Goal: Information Seeking & Learning: Learn about a topic

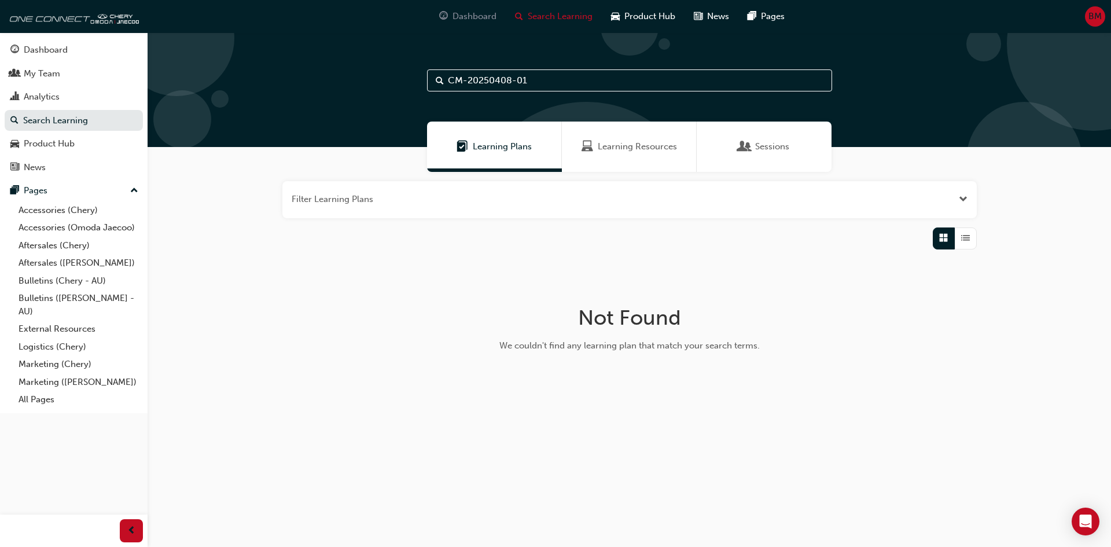
click at [470, 17] on span "Dashboard" at bounding box center [474, 16] width 44 height 13
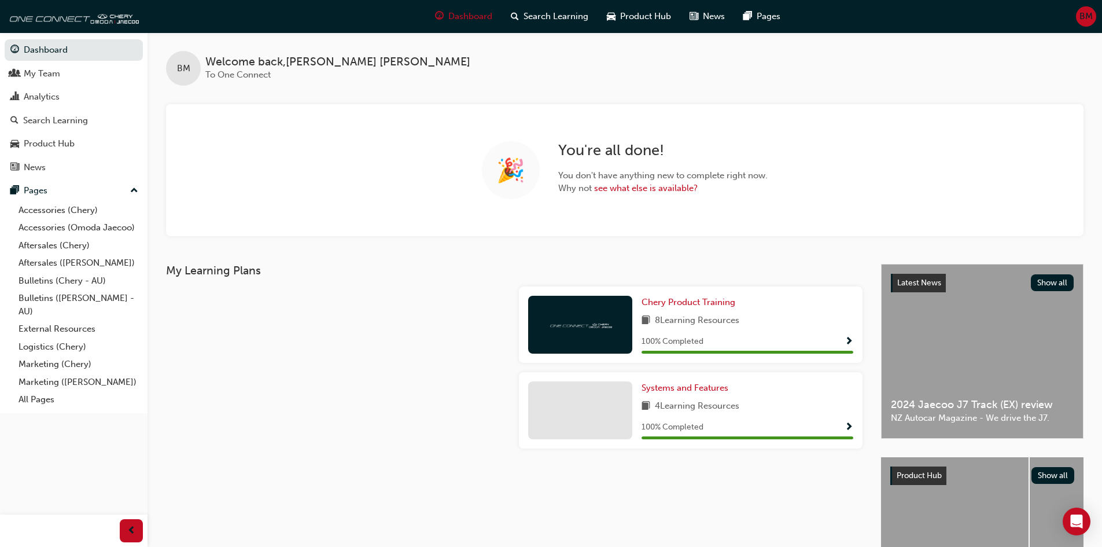
drag, startPoint x: 297, startPoint y: 311, endPoint x: 416, endPoint y: 216, distance: 152.0
click at [297, 307] on div at bounding box center [337, 329] width 353 height 86
click at [389, 77] on div "BM Welcome back , Brad Martin To One Connect" at bounding box center [625, 58] width 955 height 53
click at [1088, 16] on span "BM" at bounding box center [1086, 16] width 13 height 13
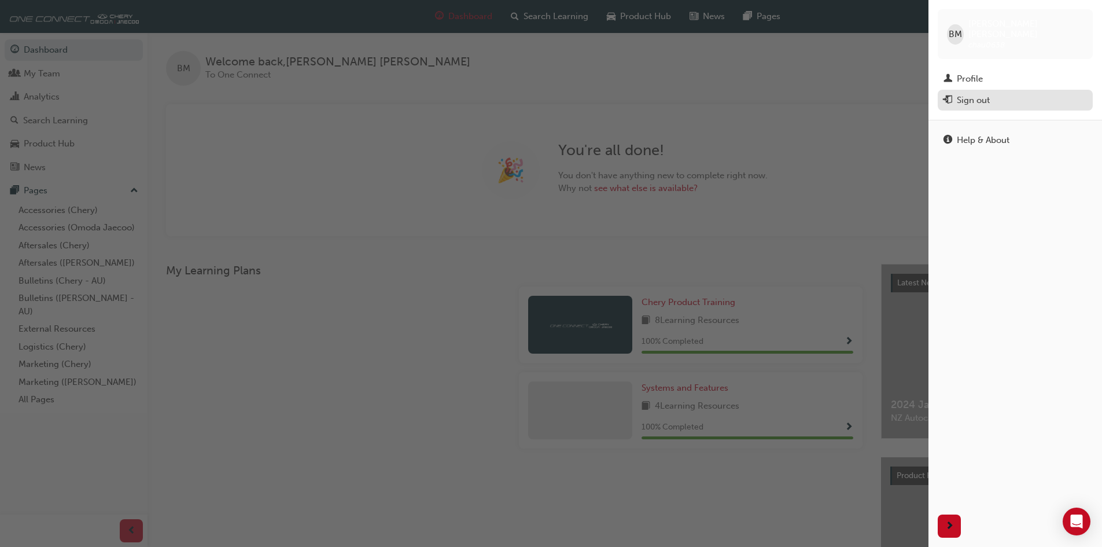
click at [978, 94] on div "Sign out" at bounding box center [973, 100] width 33 height 13
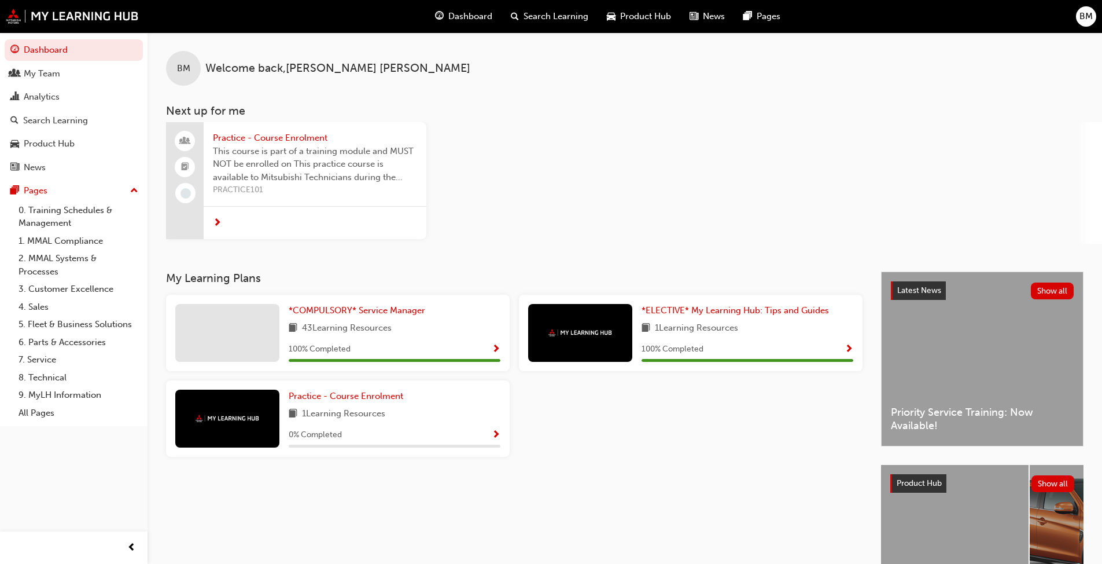
click at [613, 230] on div "Practice - Course Enrolment This course is part of a training module and MUST N…" at bounding box center [634, 183] width 936 height 122
drag, startPoint x: 475, startPoint y: 16, endPoint x: 483, endPoint y: 76, distance: 60.7
click at [475, 16] on span "Dashboard" at bounding box center [470, 16] width 44 height 13
click at [533, 200] on div "Practice - Course Enrolment This course is part of a training module and MUST N…" at bounding box center [634, 183] width 936 height 122
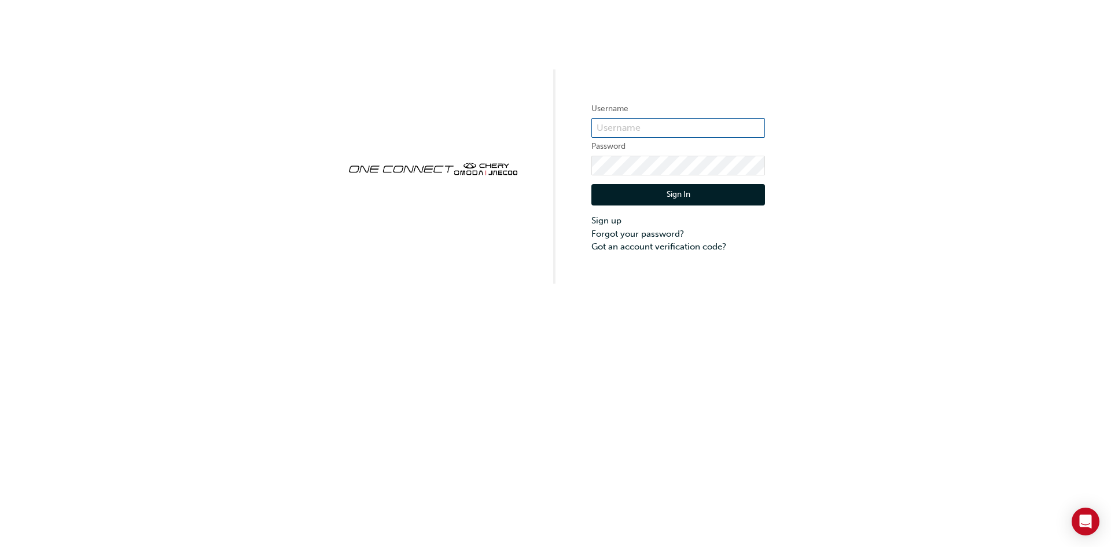
type input "CHAU0638"
drag, startPoint x: 643, startPoint y: 197, endPoint x: 648, endPoint y: 223, distance: 26.4
click at [648, 225] on div "Sign In Sign up Forgot your password? Got an account verification code?" at bounding box center [678, 214] width 174 height 78
click at [665, 193] on button "Sign In" at bounding box center [678, 195] width 174 height 22
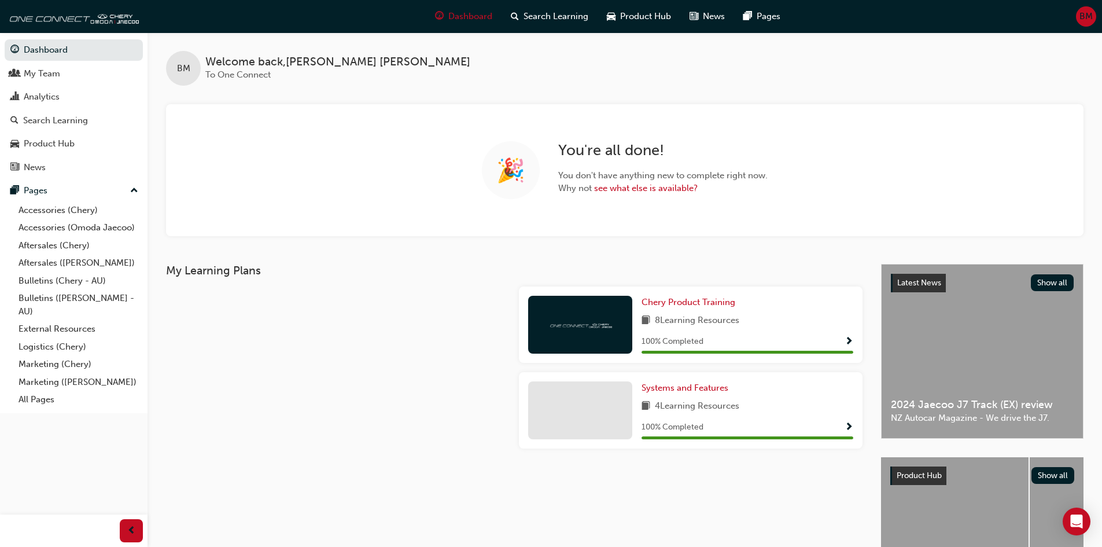
click at [597, 310] on div at bounding box center [580, 325] width 104 height 58
click at [689, 297] on span "Chery Product Training" at bounding box center [689, 302] width 94 height 10
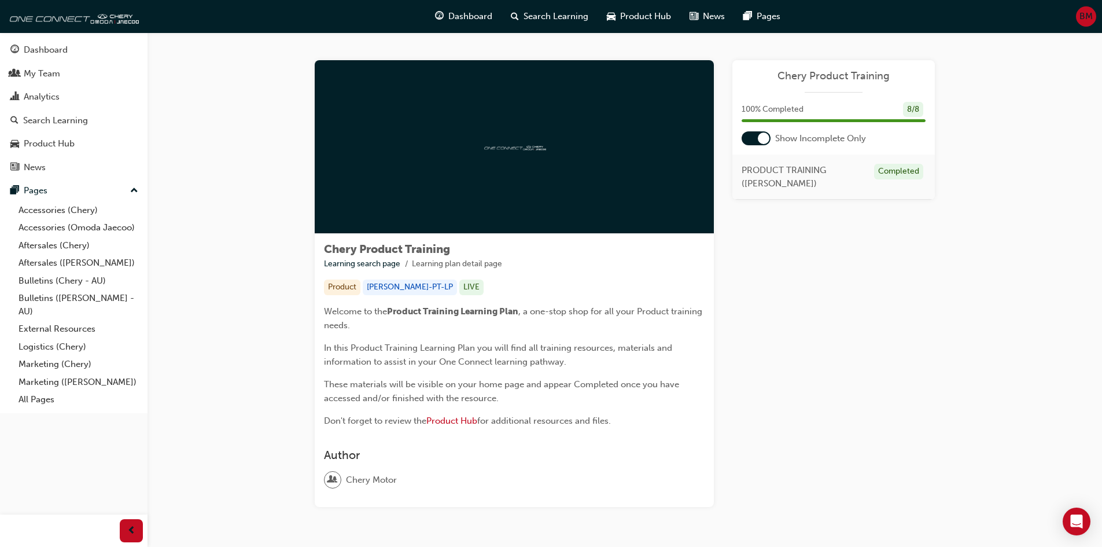
click at [820, 72] on span "Chery Product Training" at bounding box center [834, 75] width 184 height 13
click at [45, 75] on div "My Team" at bounding box center [42, 73] width 36 height 13
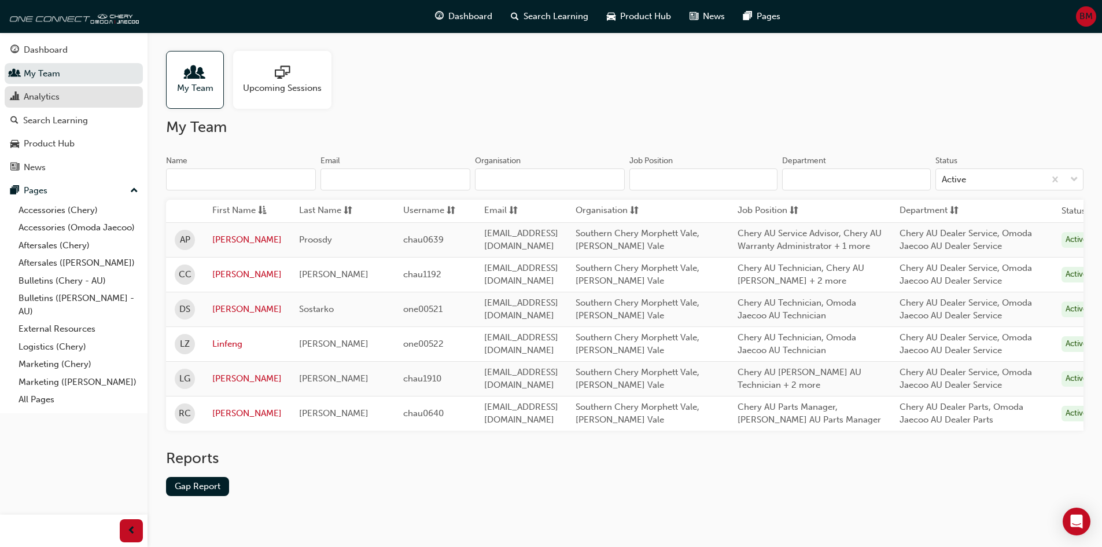
drag, startPoint x: 67, startPoint y: 95, endPoint x: 94, endPoint y: 103, distance: 27.7
click at [67, 95] on div "Analytics" at bounding box center [73, 97] width 127 height 14
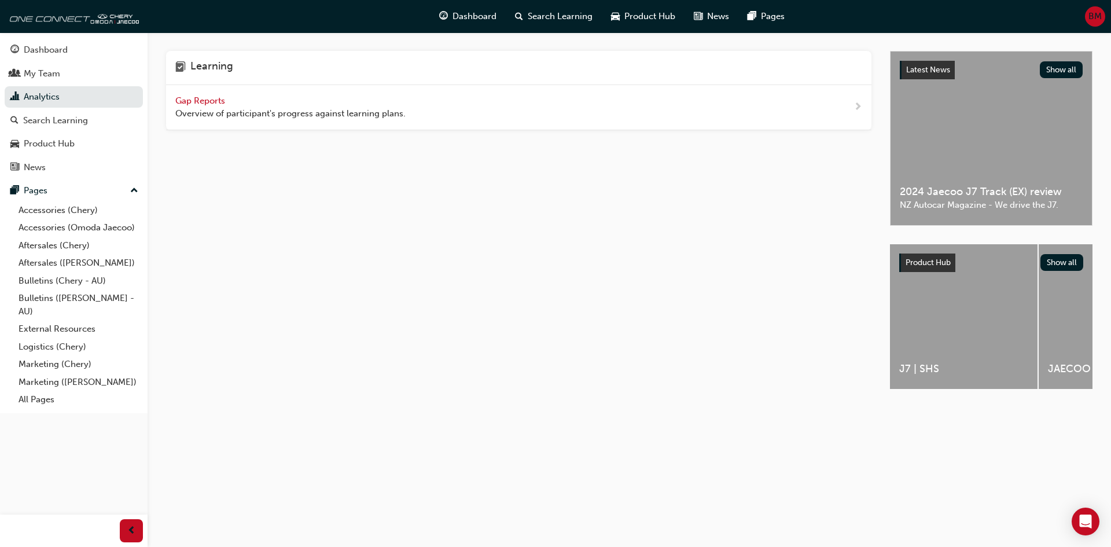
click at [173, 98] on div "Gap Reports Overview of participant's progress against learning plans." at bounding box center [518, 107] width 705 height 45
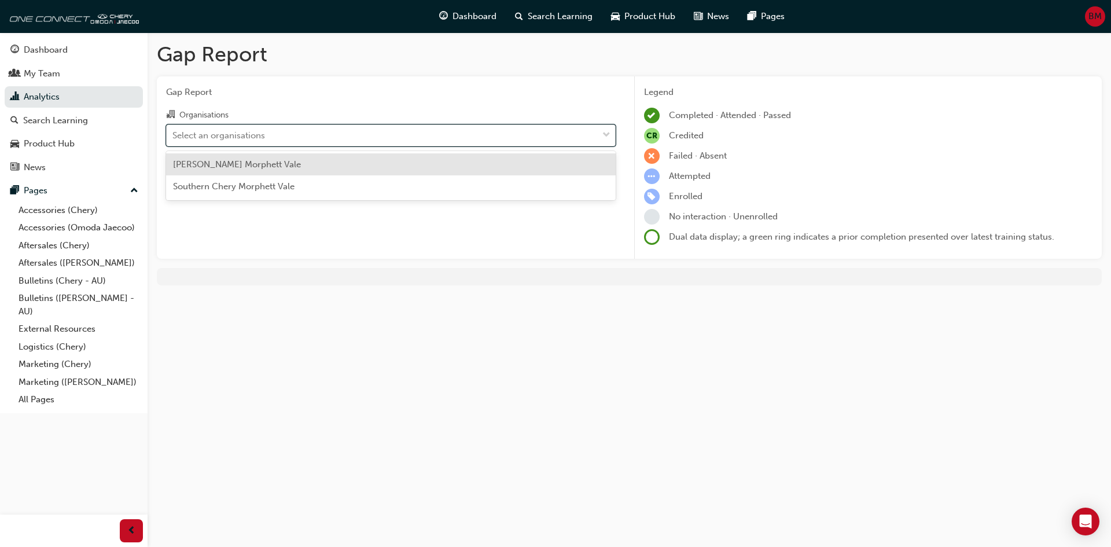
click at [423, 138] on div "Select an organisations" at bounding box center [382, 135] width 431 height 20
click at [174, 138] on input "Organisations option Omoda Jaecoo Morphett Vale focused, 1 of 2. 2 results avai…" at bounding box center [172, 135] width 1 height 10
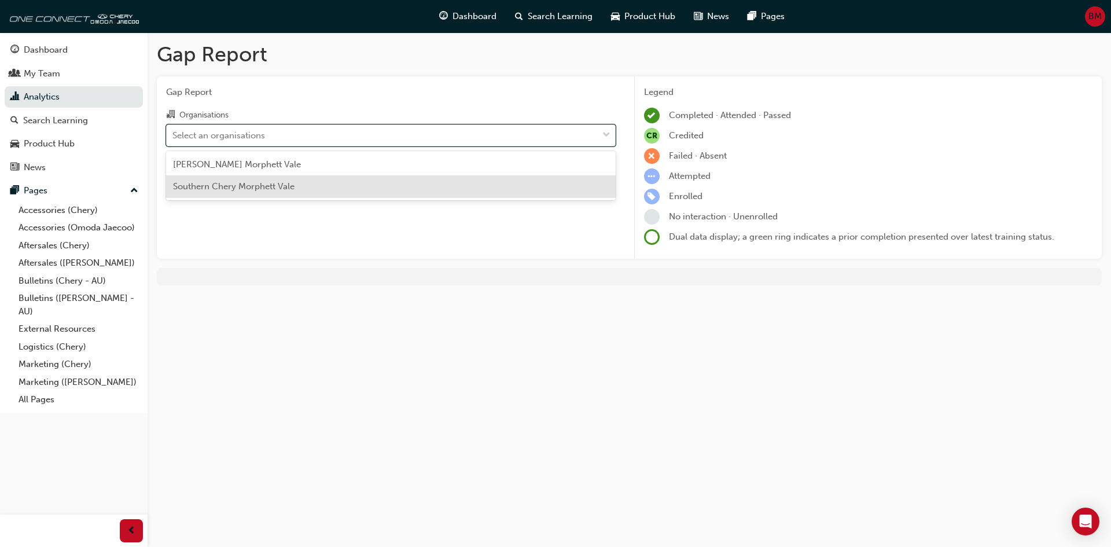
drag, startPoint x: 279, startPoint y: 191, endPoint x: 283, endPoint y: 183, distance: 8.8
click at [279, 191] on span "Southern Chery Morphett Vale" at bounding box center [234, 186] width 122 height 10
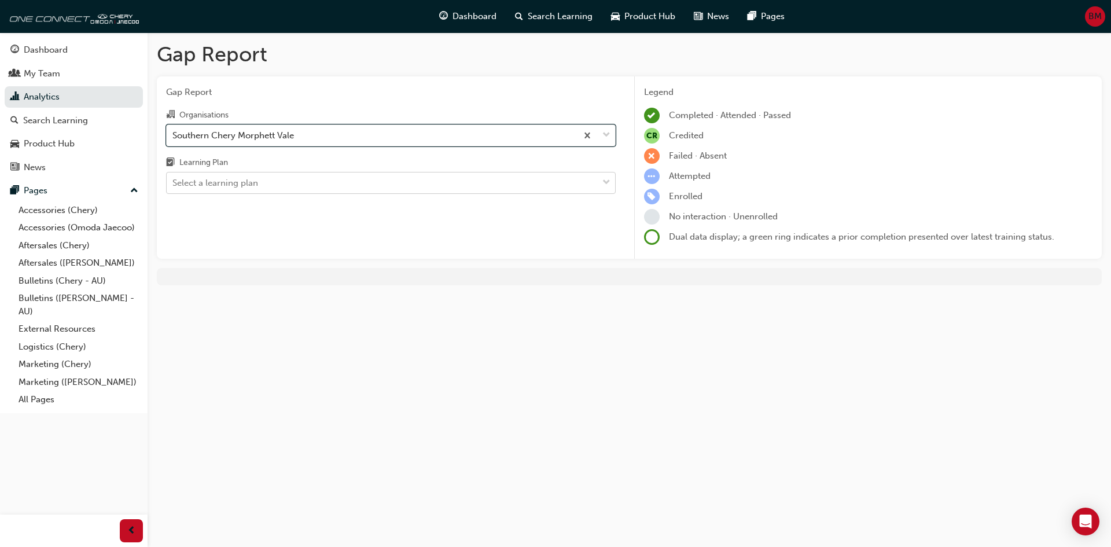
click at [286, 175] on div "Select a learning plan" at bounding box center [382, 183] width 431 height 20
click at [174, 178] on input "Learning Plan Select a learning plan" at bounding box center [172, 183] width 1 height 10
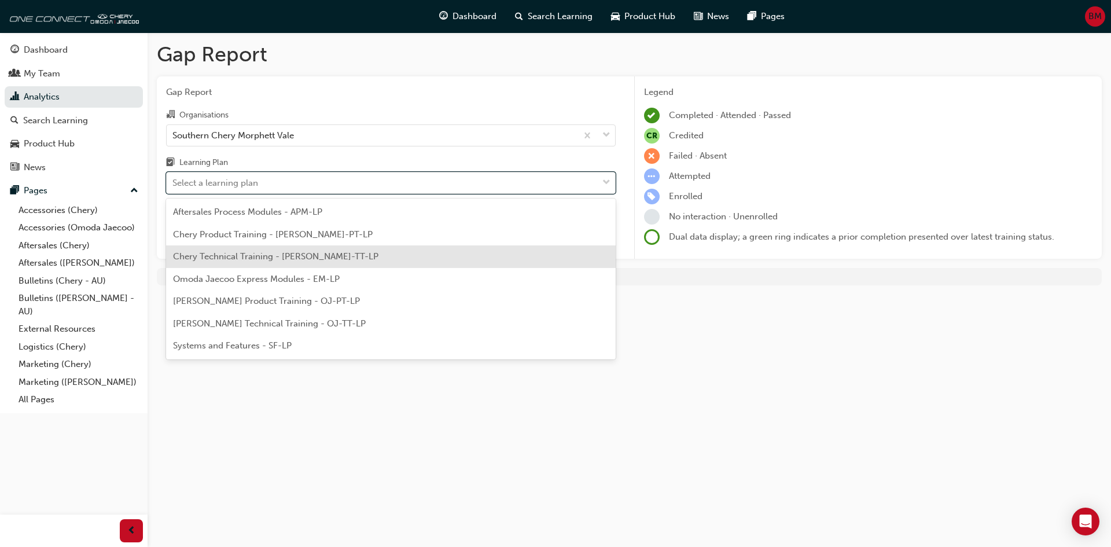
click at [288, 253] on span "Chery Technical Training - CHAU-TT-LP" at bounding box center [275, 256] width 205 height 10
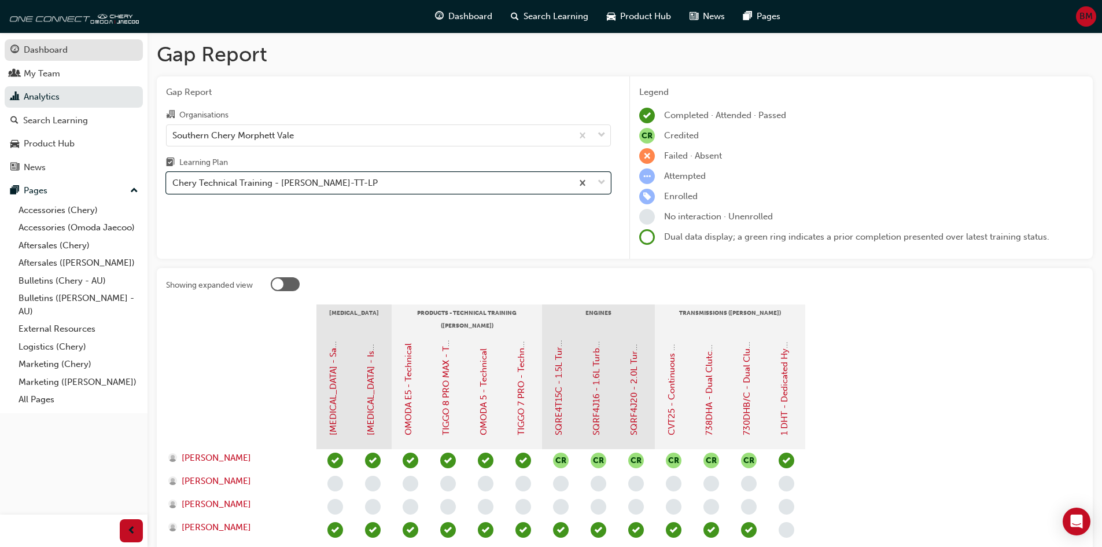
click at [91, 49] on div "Dashboard" at bounding box center [73, 50] width 127 height 14
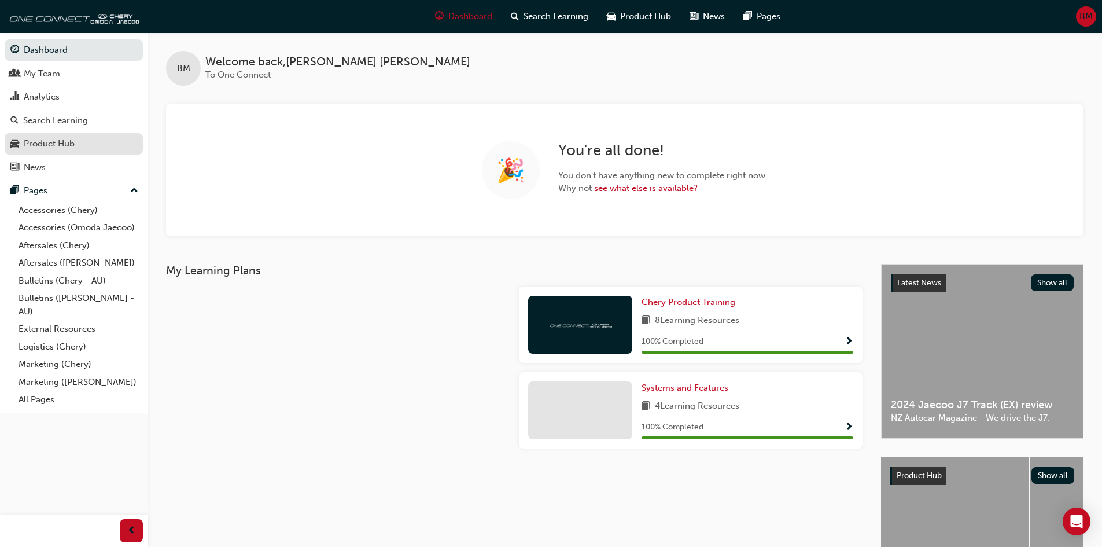
click at [64, 138] on div "Product Hub" at bounding box center [49, 143] width 51 height 13
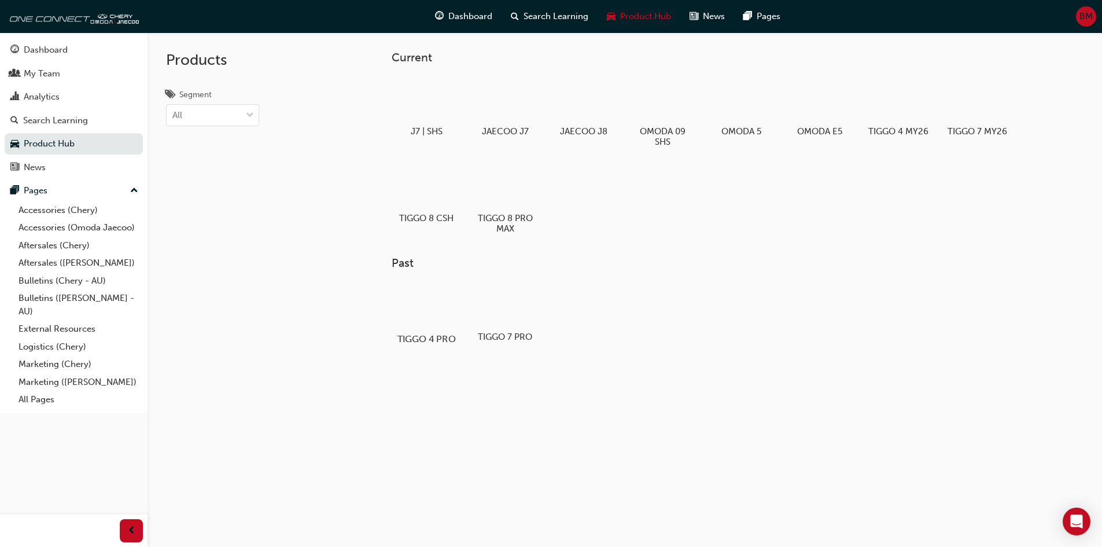
click at [437, 342] on h5 "TIGGO 4 PRO" at bounding box center [426, 338] width 64 height 11
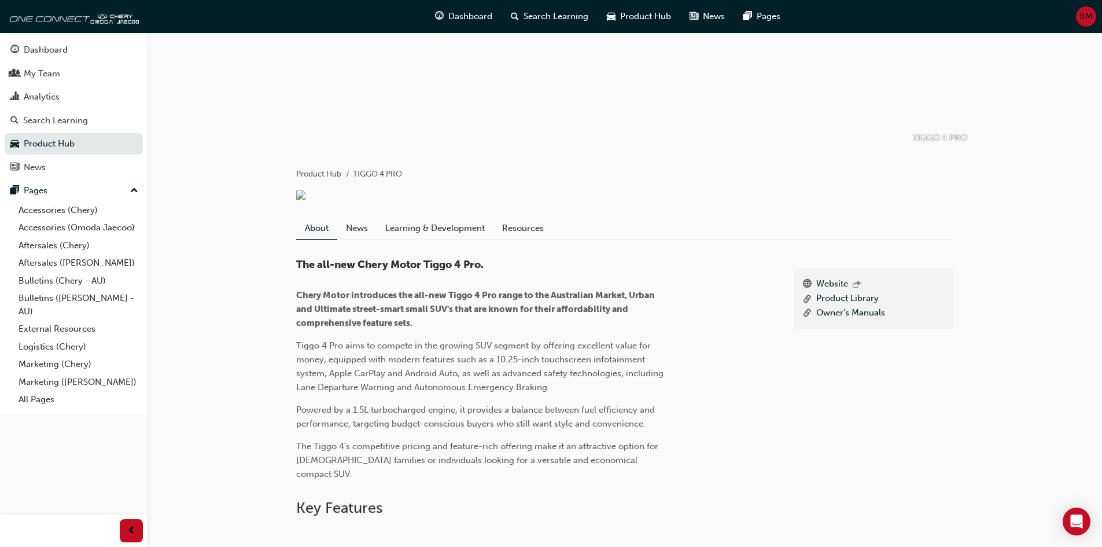
scroll to position [116, 0]
click at [417, 238] on link "Learning & Development" at bounding box center [435, 227] width 117 height 22
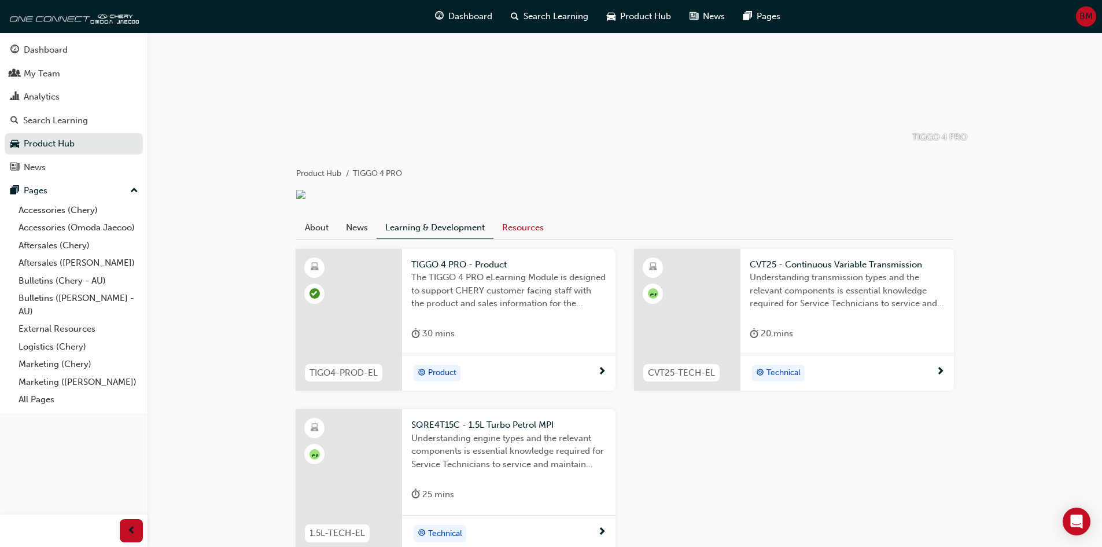
click at [528, 237] on link "Resources" at bounding box center [523, 227] width 59 height 22
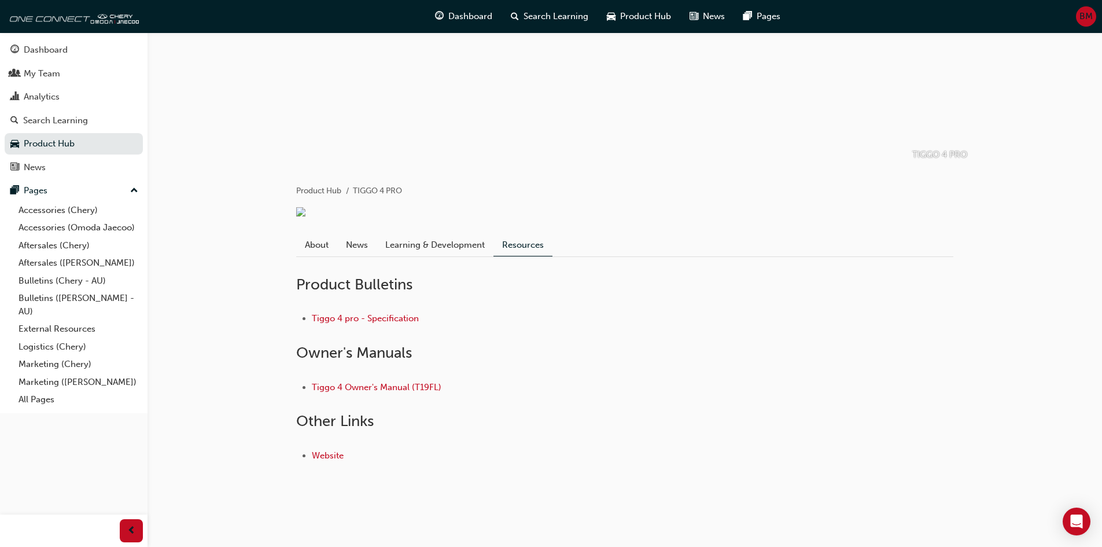
drag, startPoint x: 404, startPoint y: 324, endPoint x: 421, endPoint y: 322, distance: 17.5
click at [404, 324] on li "Tiggo 4 pro - Specification" at bounding box center [633, 318] width 642 height 13
click at [414, 318] on link "Tiggo 4 pro - Specification" at bounding box center [365, 318] width 107 height 10
click at [377, 385] on link "Tiggo 4 Owner's Manual (T19FL)" at bounding box center [377, 387] width 130 height 10
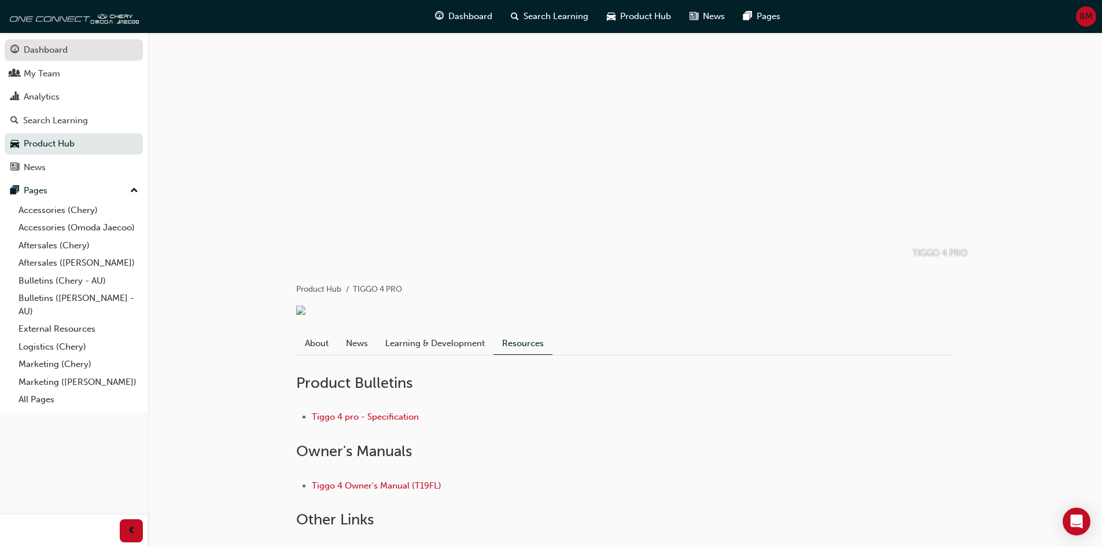
click at [84, 51] on div "Dashboard" at bounding box center [73, 50] width 127 height 14
